Goal: Task Accomplishment & Management: Use online tool/utility

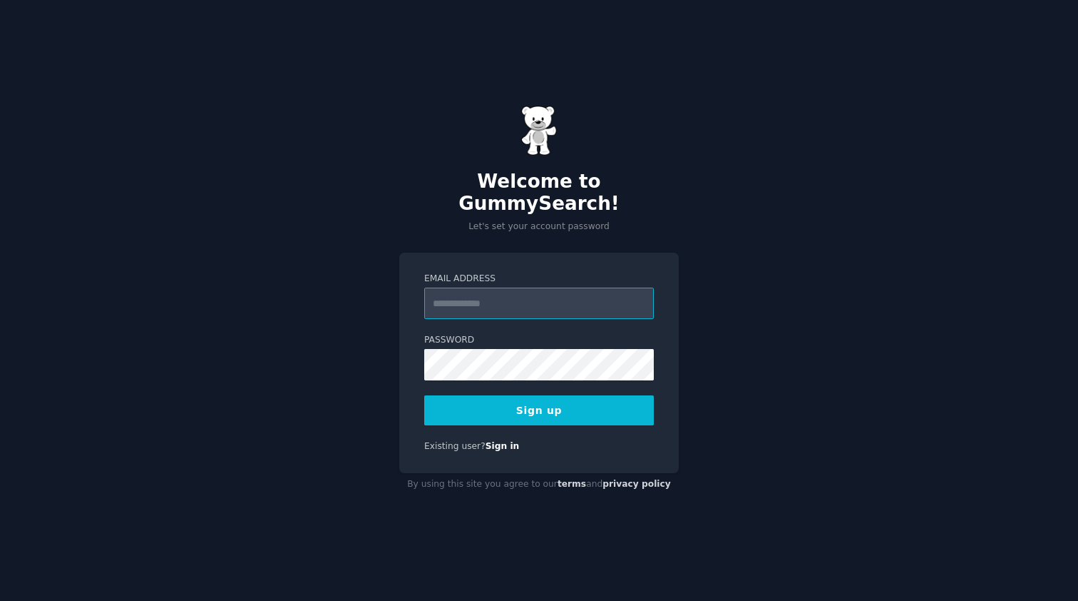
type input "**********"
click at [709, 480] on div "**********" at bounding box center [539, 300] width 1078 height 601
click at [557, 405] on button "Sign up" at bounding box center [539, 410] width 230 height 30
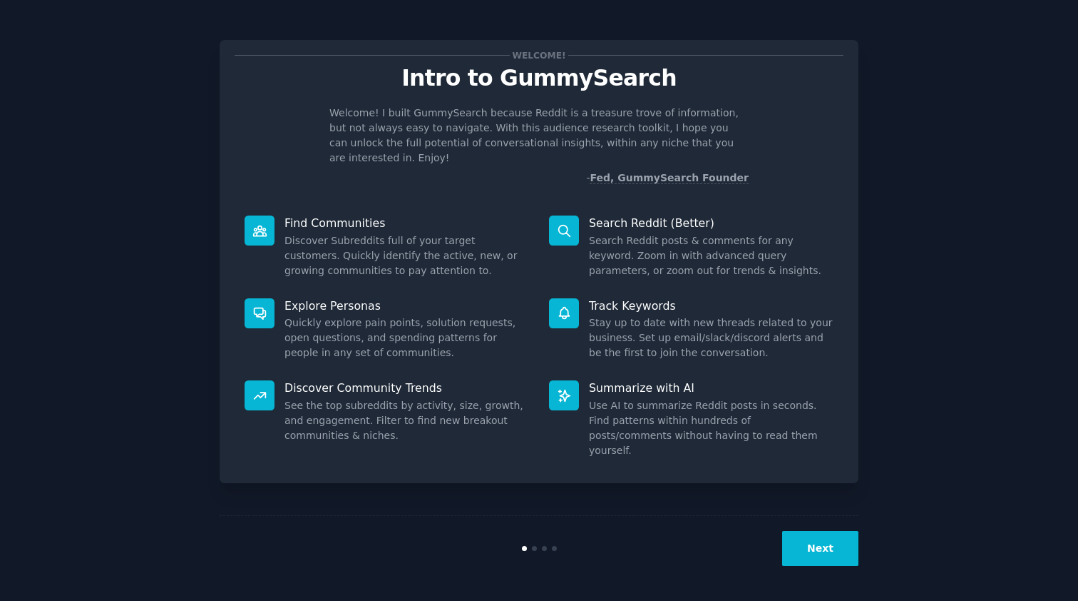
click at [824, 553] on button "Next" at bounding box center [820, 548] width 76 height 35
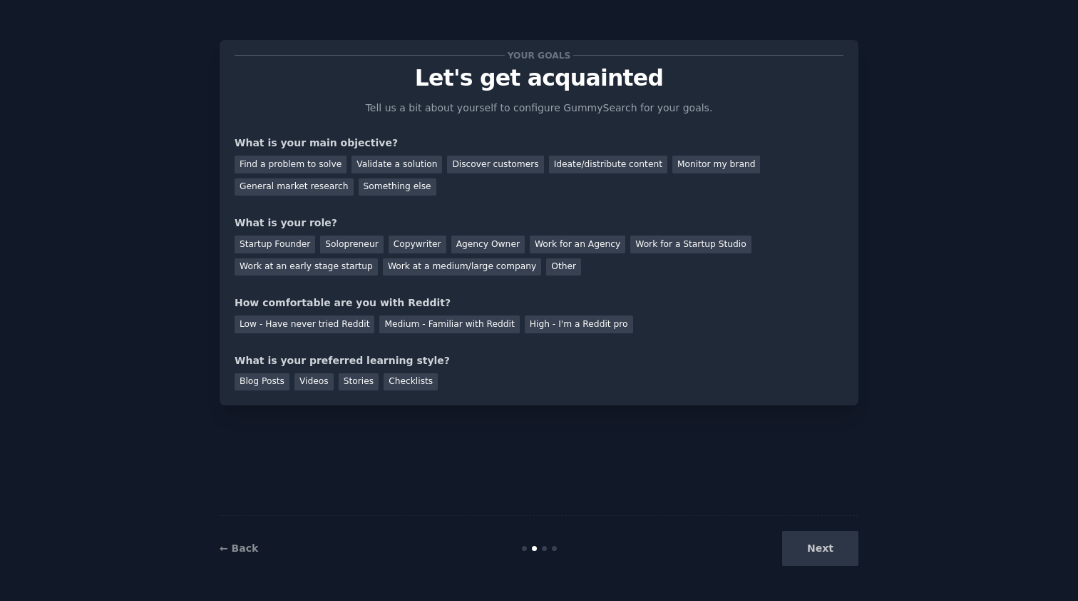
click at [824, 553] on div "Next" at bounding box center [751, 548] width 213 height 35
click at [324, 164] on div "Find a problem to solve" at bounding box center [291, 164] width 112 height 18
click at [546, 271] on div "Other" at bounding box center [563, 267] width 35 height 18
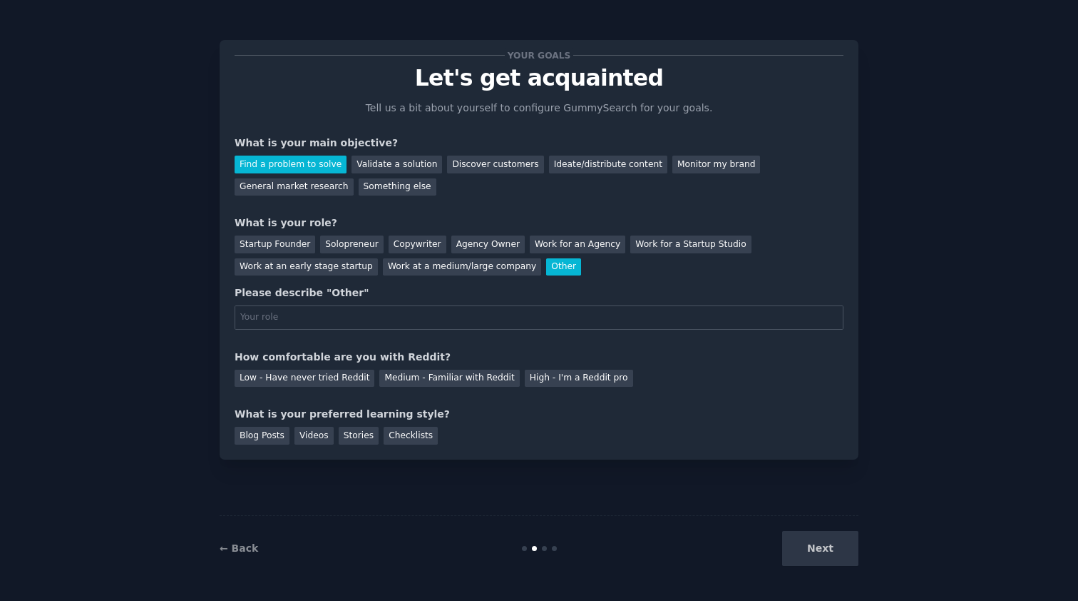
click at [391, 253] on div "Startup Founder Solopreneur Copywriter Agency Owner Work for an Agency Work for…" at bounding box center [539, 252] width 609 height 45
click at [400, 251] on div "Copywriter" at bounding box center [418, 244] width 58 height 18
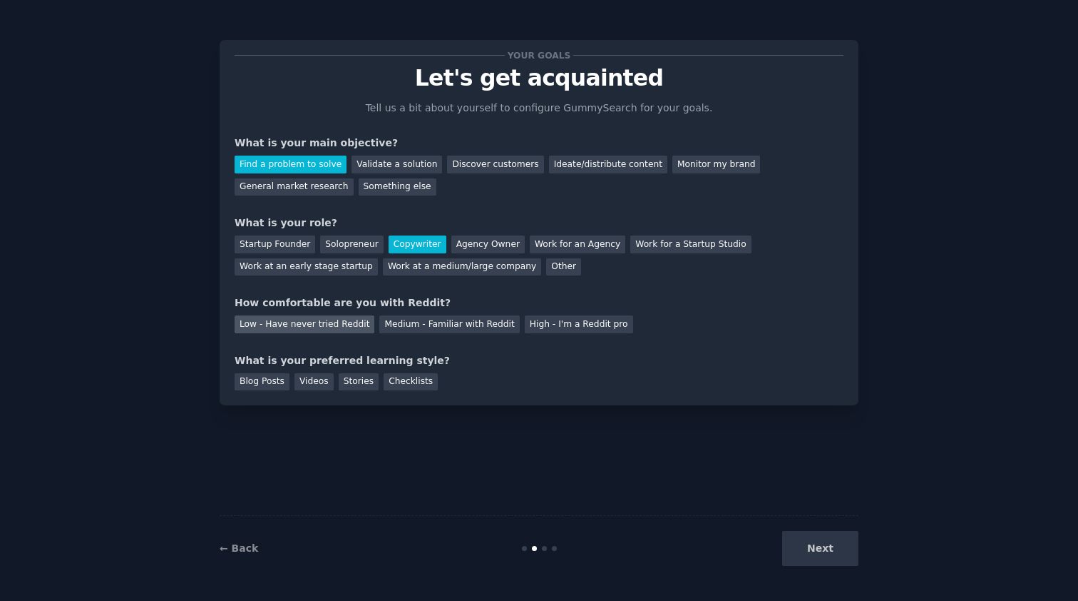
click at [317, 327] on div "Low - Have never tried Reddit" at bounding box center [305, 324] width 140 height 18
click at [265, 382] on div "Blog Posts" at bounding box center [262, 382] width 55 height 18
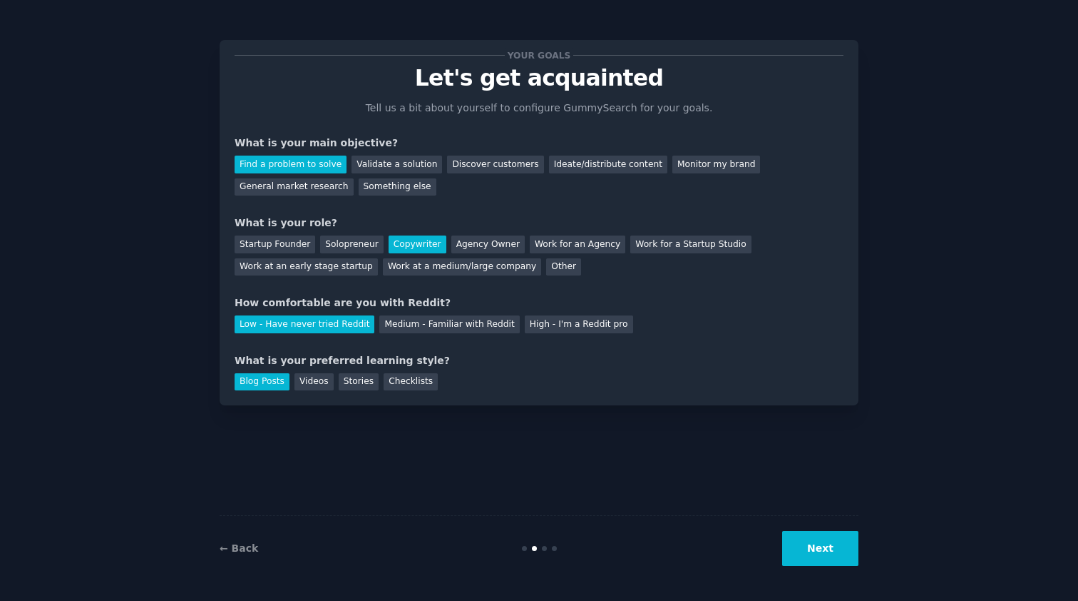
click at [818, 550] on button "Next" at bounding box center [820, 548] width 76 height 35
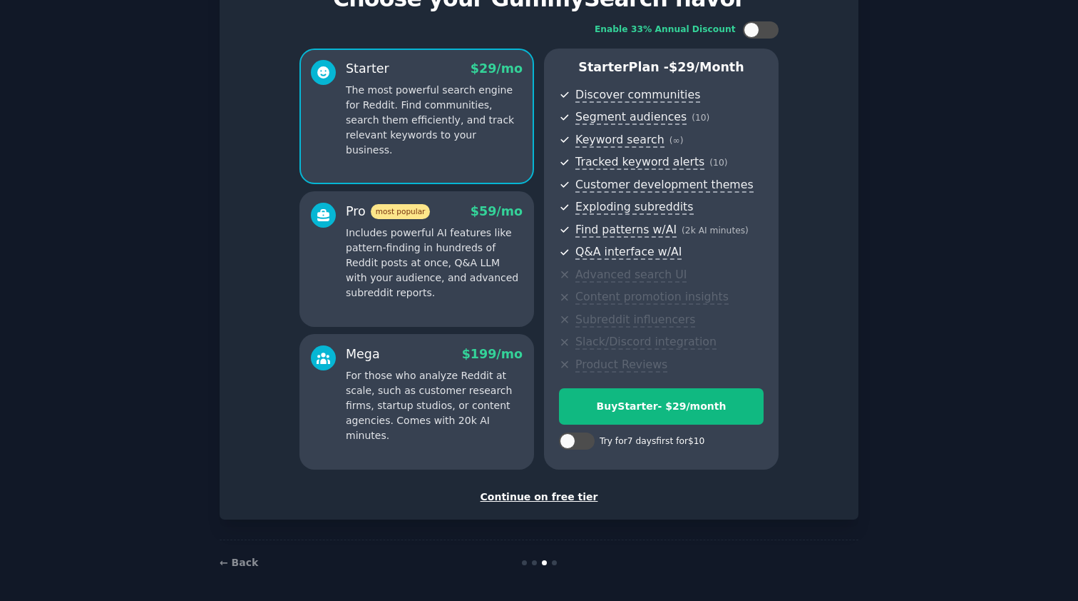
scroll to position [78, 0]
click at [549, 494] on div "Continue on free tier" at bounding box center [539, 497] width 609 height 15
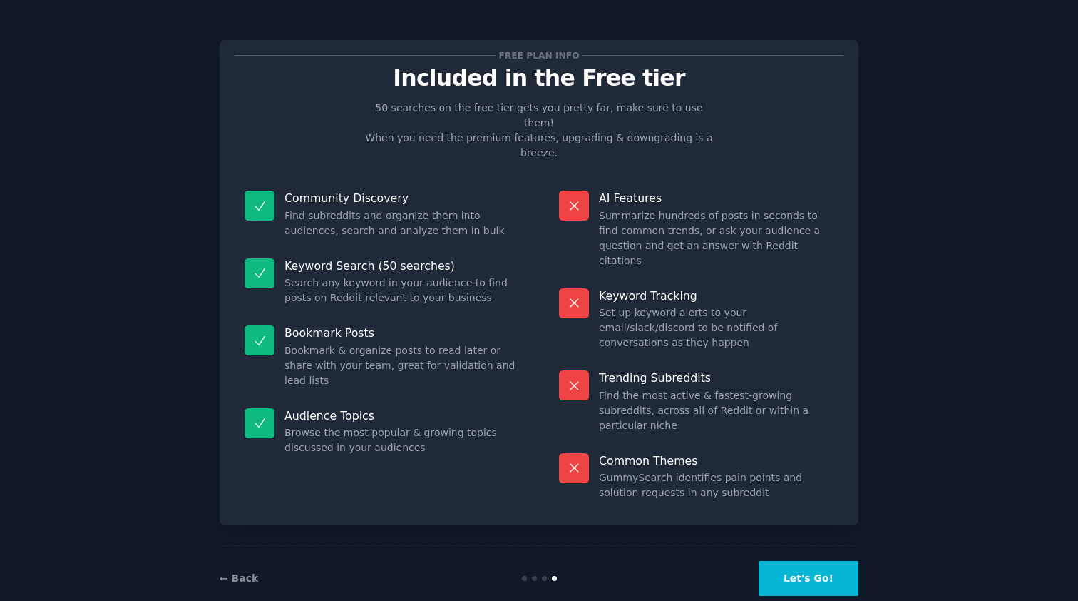
click at [810, 561] on button "Let's Go!" at bounding box center [809, 578] width 100 height 35
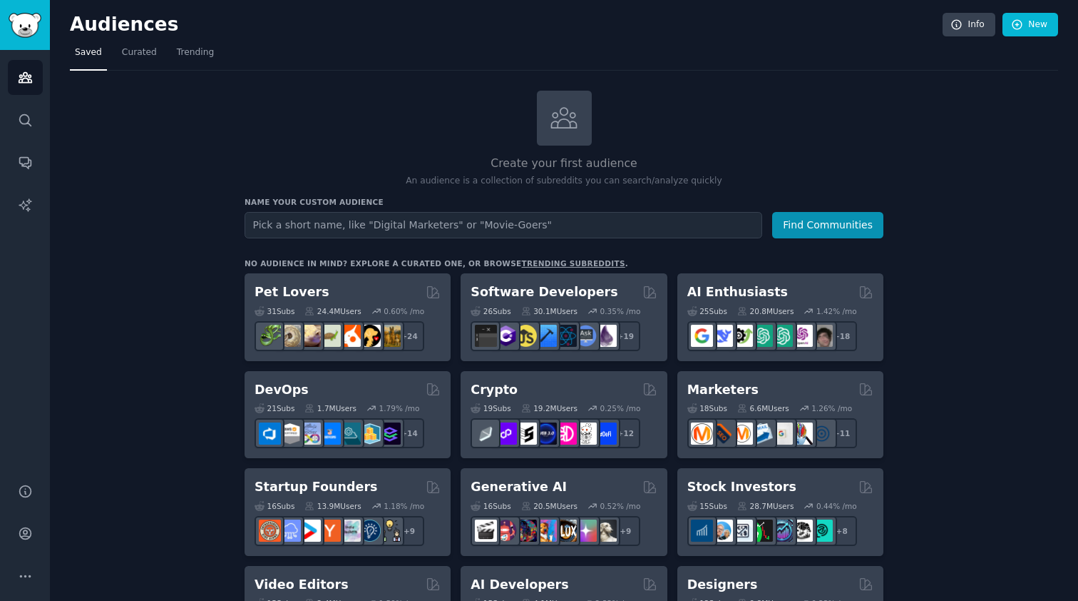
type input "Gummysearch"
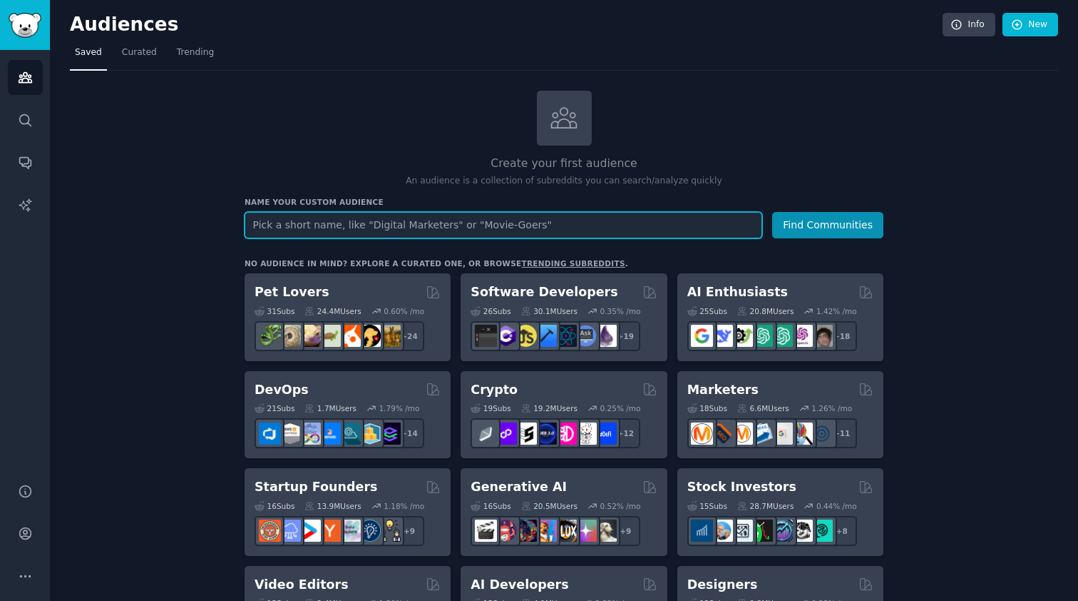
paste input "r/Monash"
type input "r/Monash"
click at [829, 223] on button "Find Communities" at bounding box center [827, 225] width 111 height 26
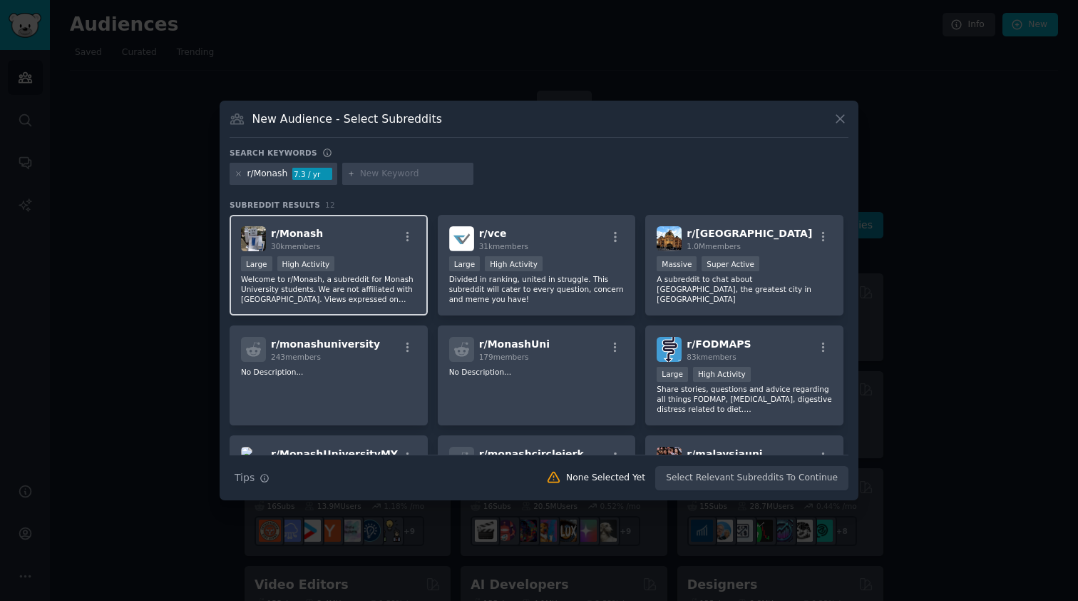
click at [297, 252] on div "r/ Monash 30k members Large High Activity Welcome to r/Monash, a subreddit for …" at bounding box center [329, 265] width 198 height 101
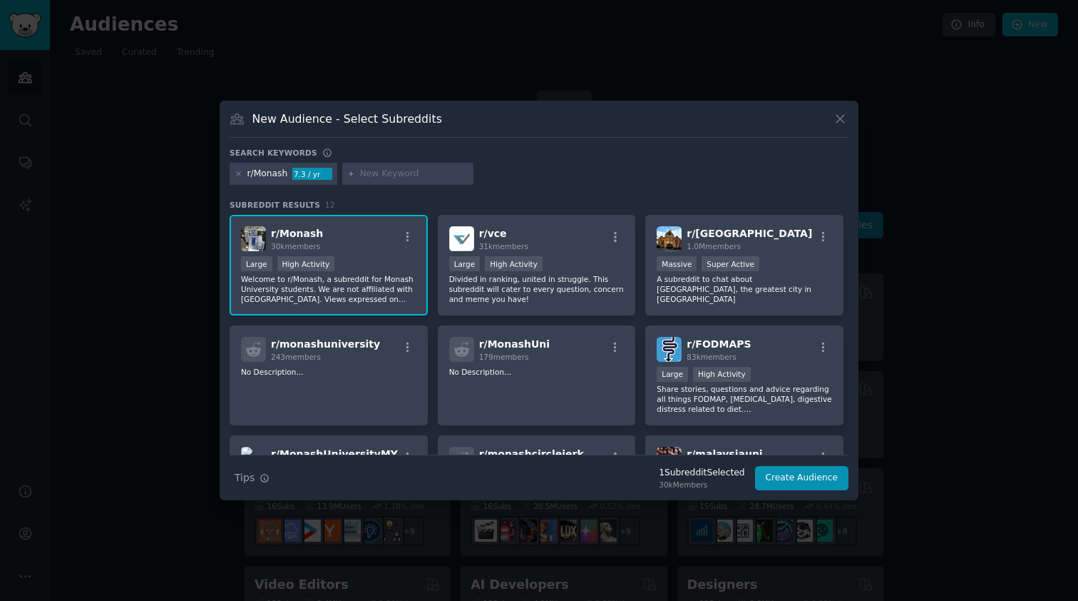
click at [384, 262] on div "Large High Activity" at bounding box center [328, 265] width 175 height 18
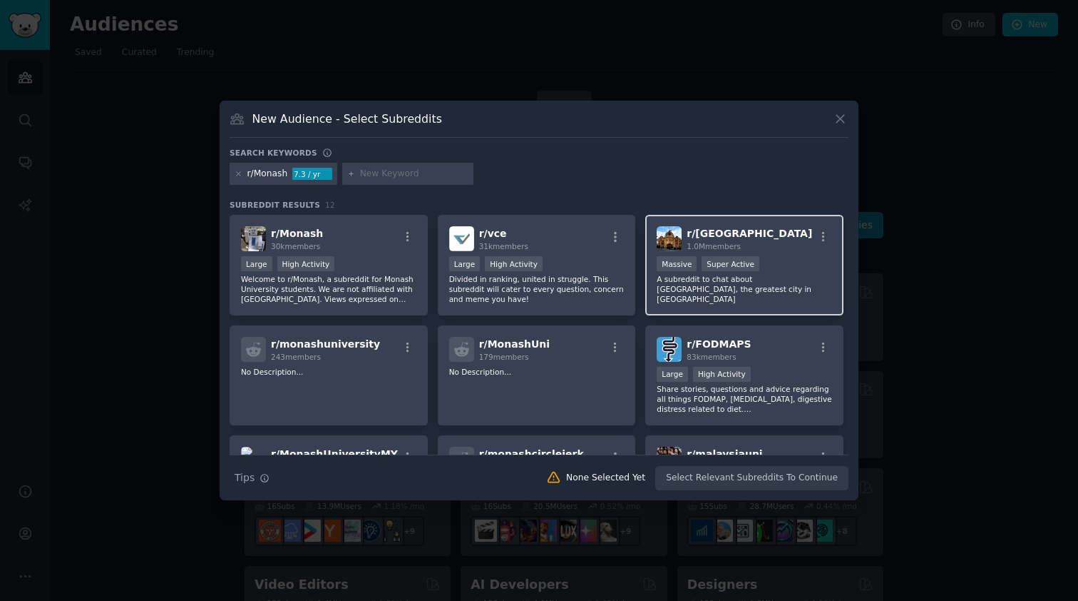
click at [818, 250] on div "r/ melbourne 1.0M members" at bounding box center [744, 238] width 175 height 25
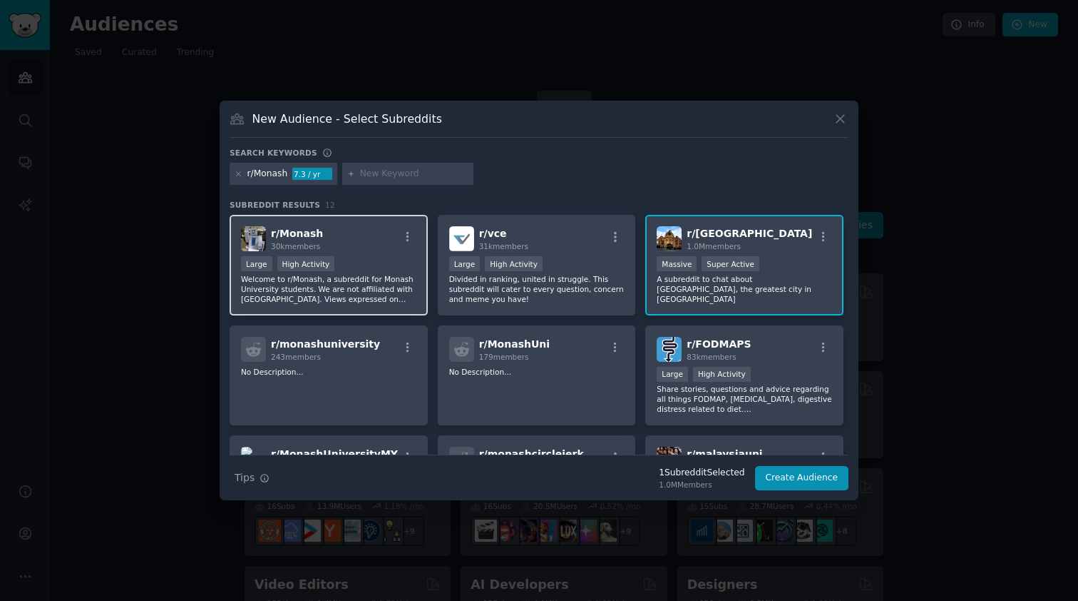
click at [362, 282] on p "Welcome to r/Monash, a subreddit for Monash University students. We are not aff…" at bounding box center [328, 289] width 175 height 30
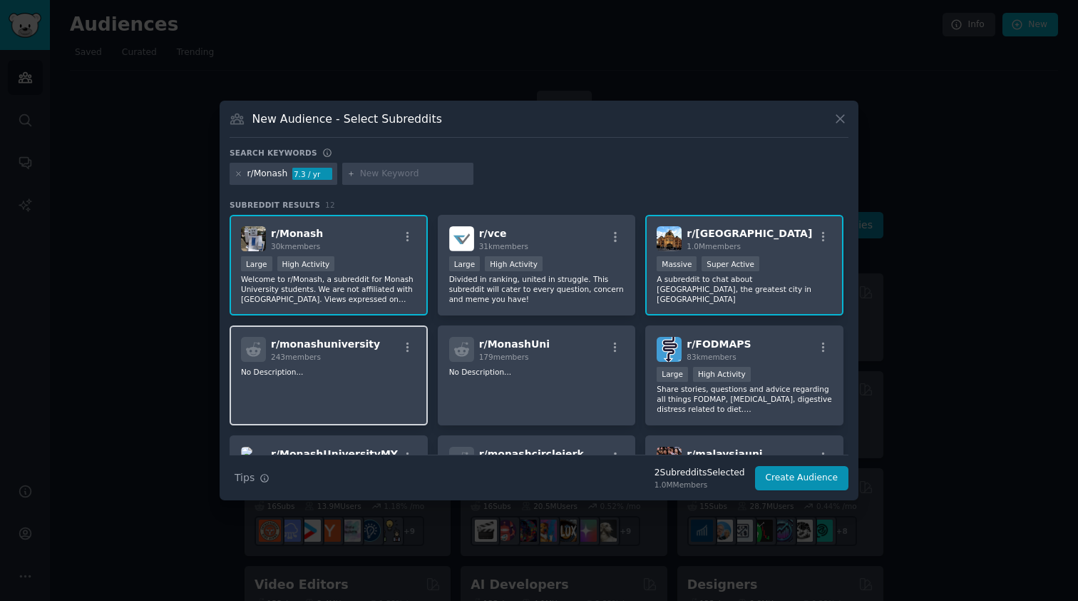
click at [356, 349] on span "r/ monashuniversity" at bounding box center [325, 343] width 109 height 11
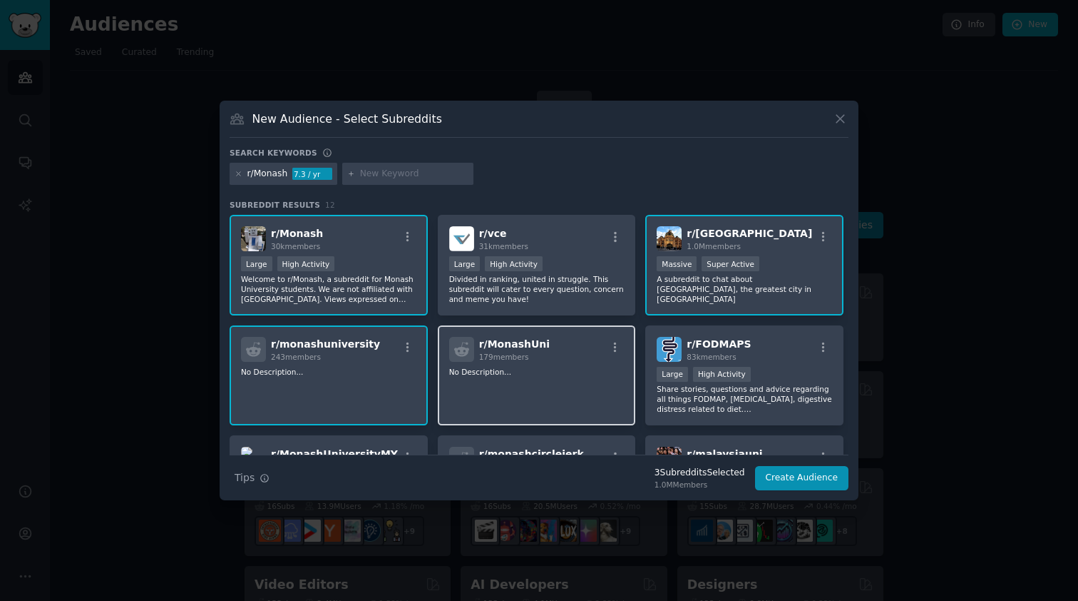
click at [485, 365] on div "r/ MonashUni 179 members No Description..." at bounding box center [537, 375] width 198 height 101
click at [382, 264] on div "Large High Activity" at bounding box center [328, 265] width 175 height 18
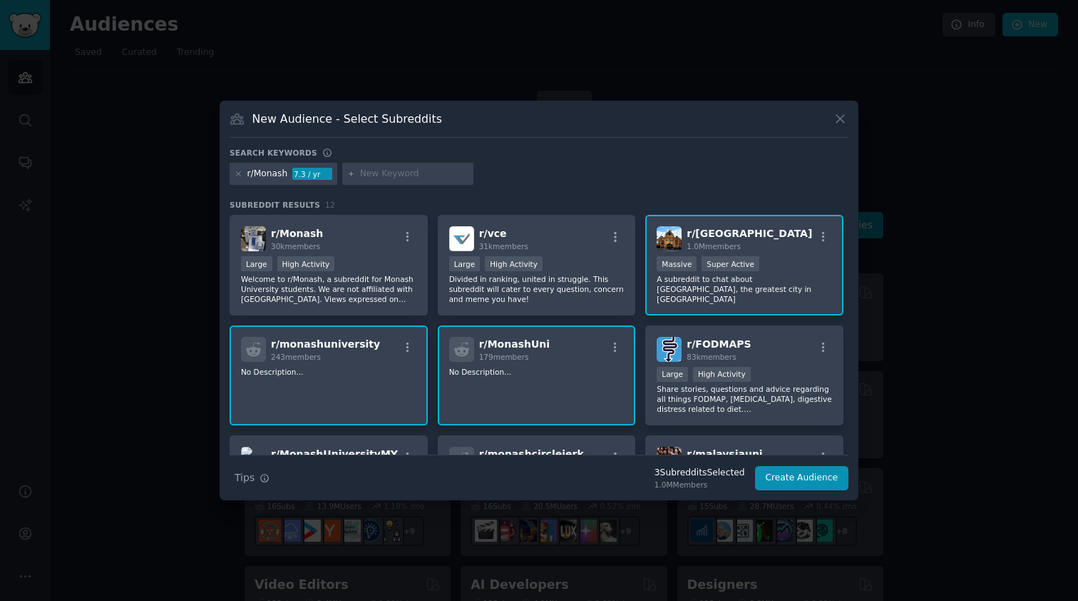
click at [387, 173] on input "text" at bounding box center [414, 174] width 108 height 13
click at [844, 120] on icon at bounding box center [840, 118] width 15 height 15
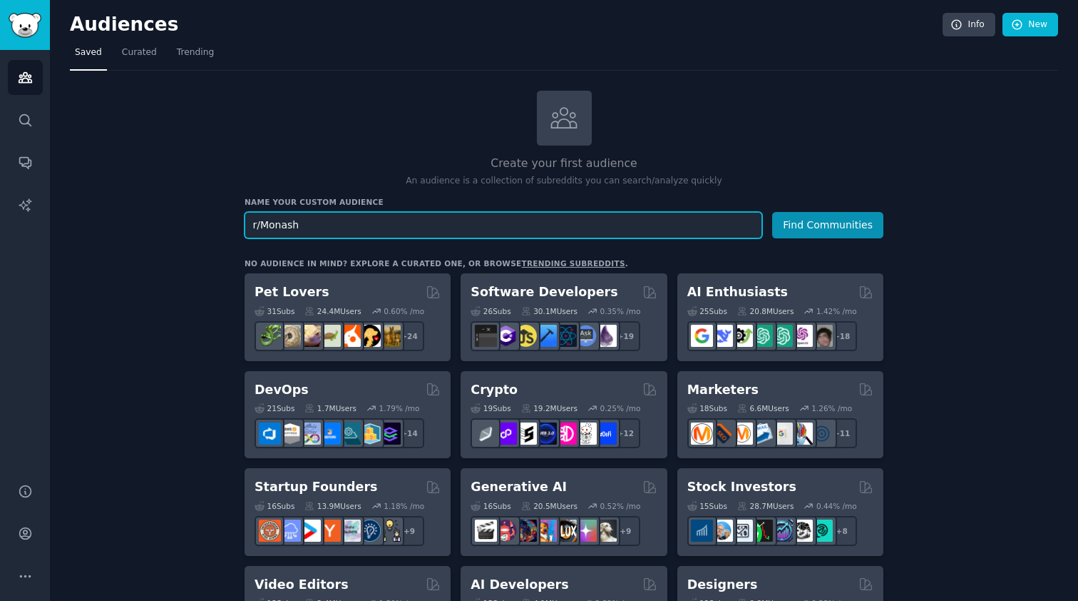
click at [350, 233] on input "r/Monash" at bounding box center [504, 225] width 518 height 26
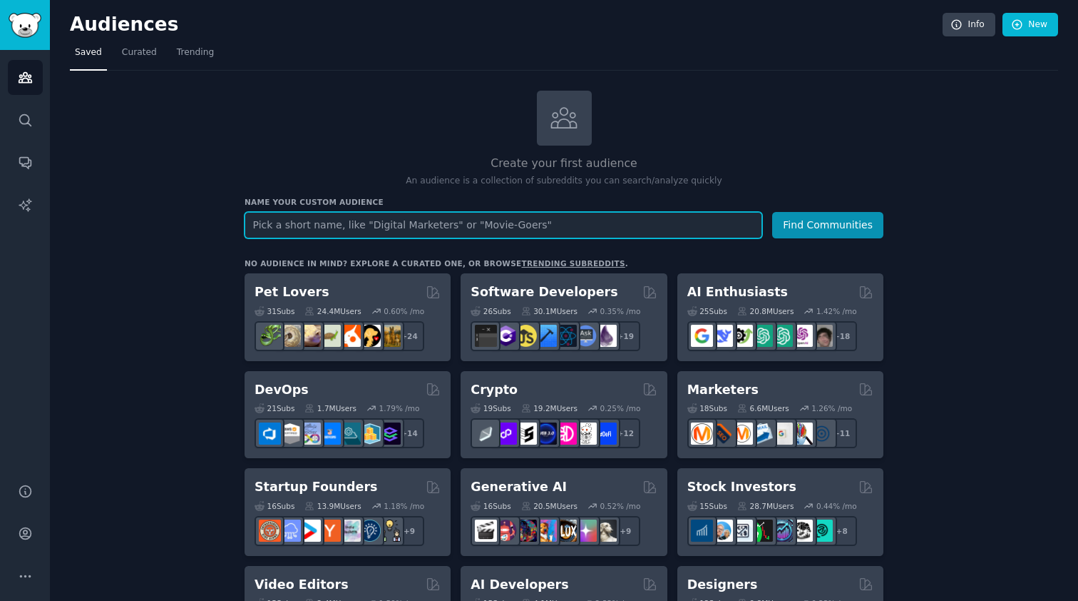
click at [377, 230] on input "text" at bounding box center [504, 225] width 518 height 26
type input "Student"
click at [829, 223] on button "Find Communities" at bounding box center [827, 225] width 111 height 26
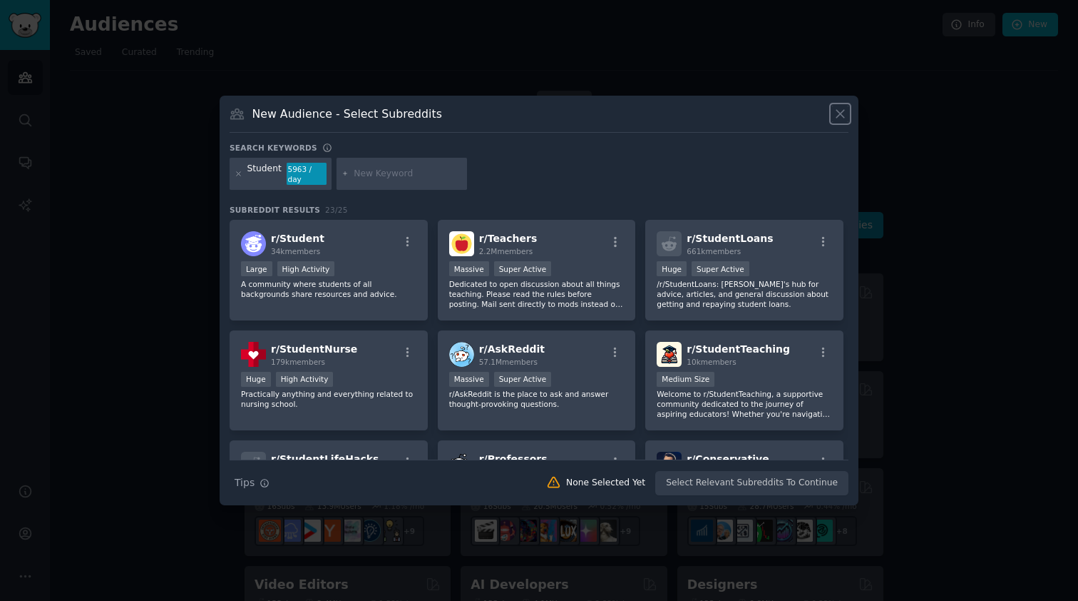
click at [842, 111] on icon at bounding box center [840, 113] width 15 height 15
